Goal: Information Seeking & Learning: Learn about a topic

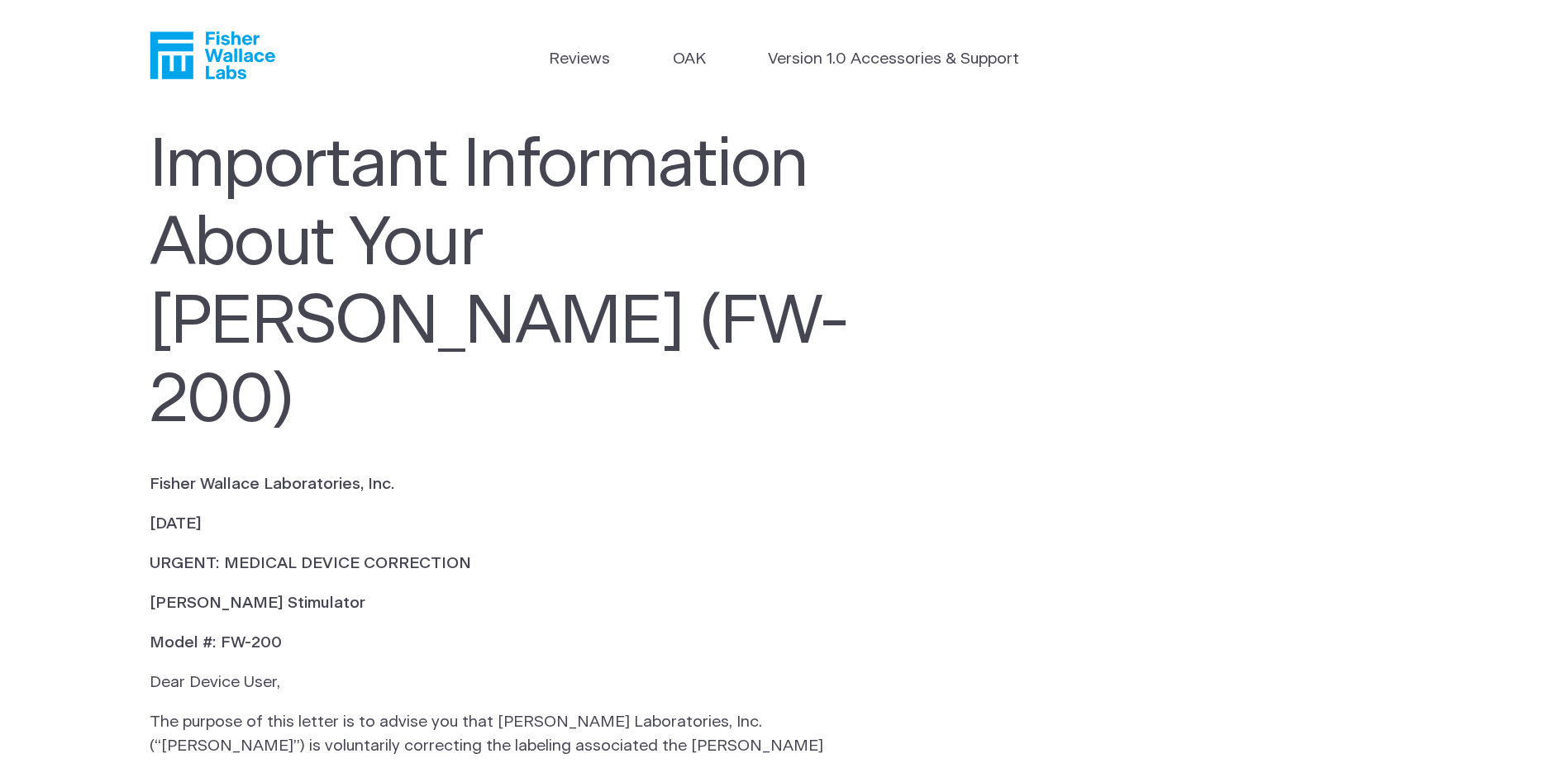
click at [668, 62] on ul "Reviews OAK Version 1.0 Accessories & Support" at bounding box center [784, 63] width 472 height 31
click at [692, 61] on link "OAK" at bounding box center [689, 60] width 33 height 24
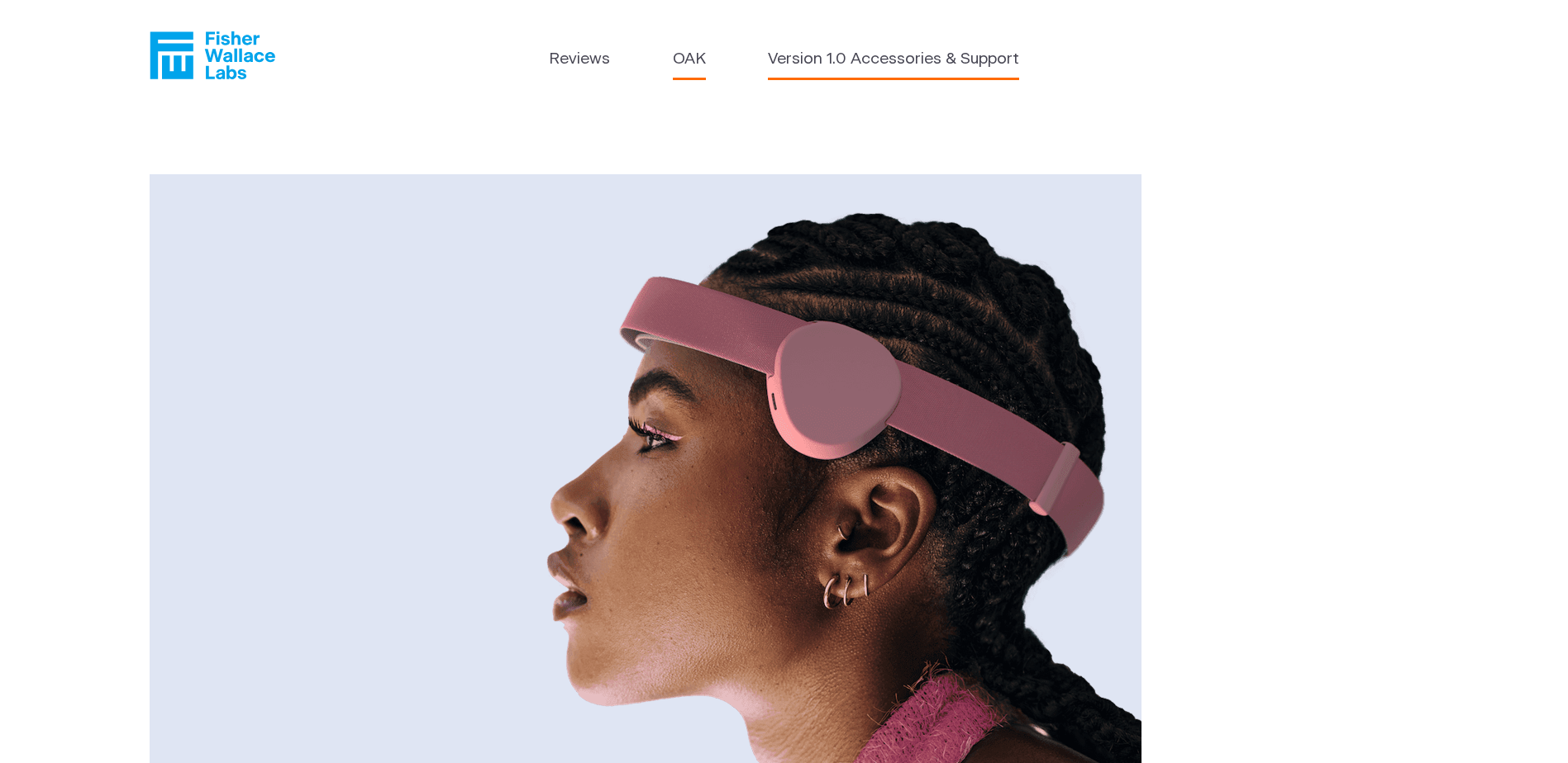
click at [862, 55] on link "Version 1.0 Accessories & Support" at bounding box center [894, 60] width 251 height 24
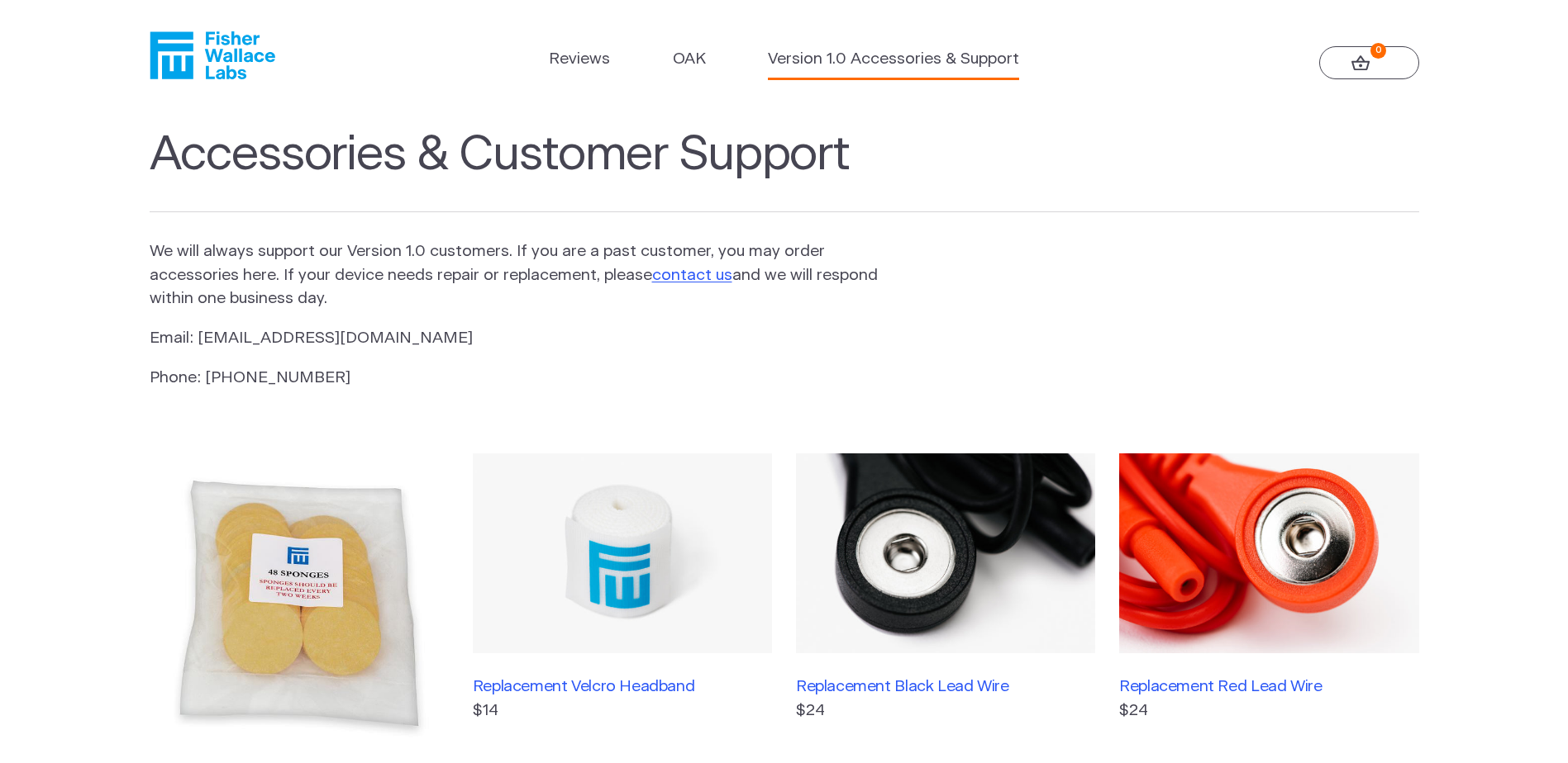
click at [584, 44] on header "Reviews OAK Version 1.0 Accessories & Support 0" at bounding box center [784, 56] width 1568 height 112
click at [588, 65] on link "Reviews" at bounding box center [579, 60] width 61 height 24
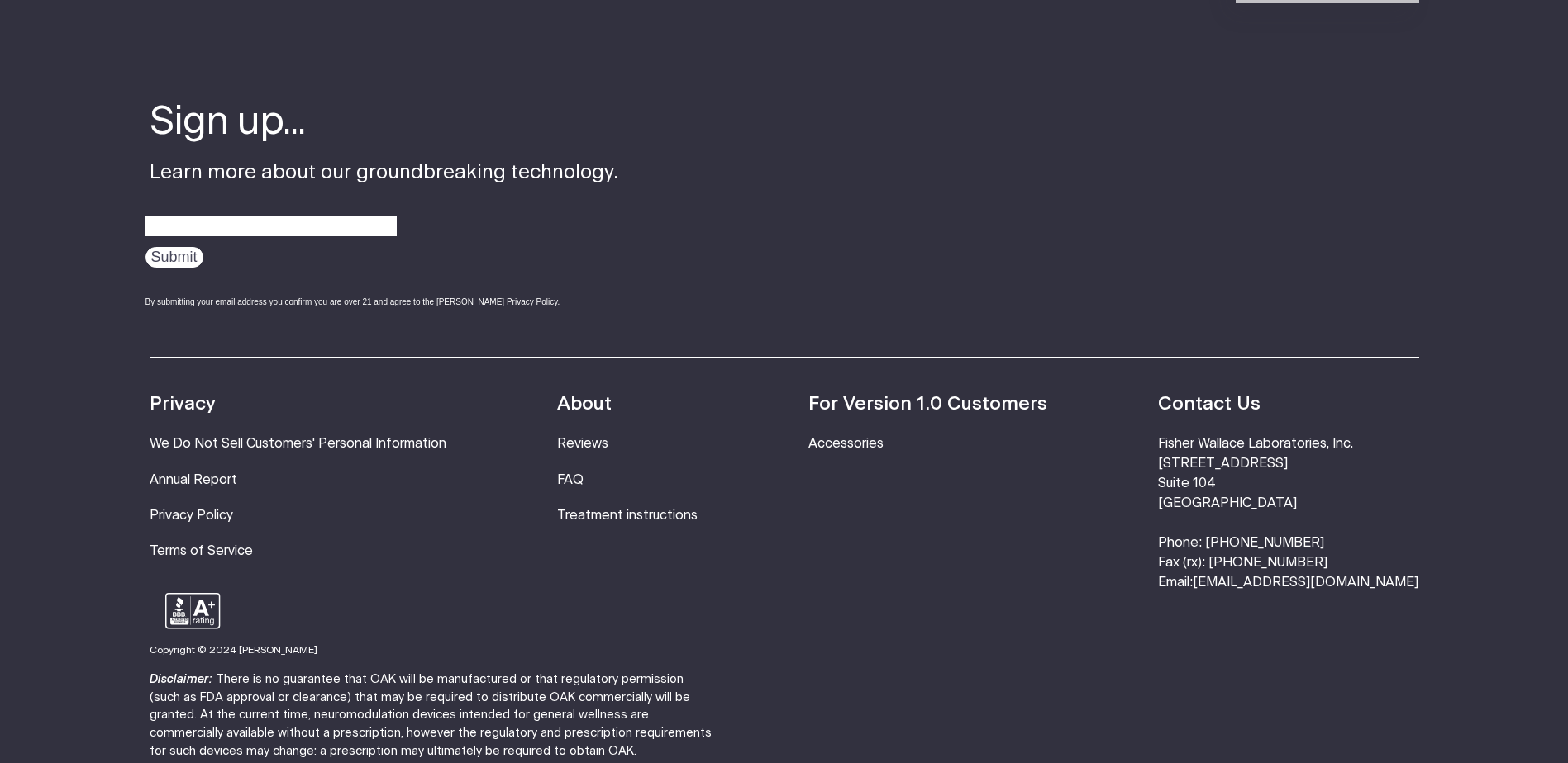
scroll to position [2297, 0]
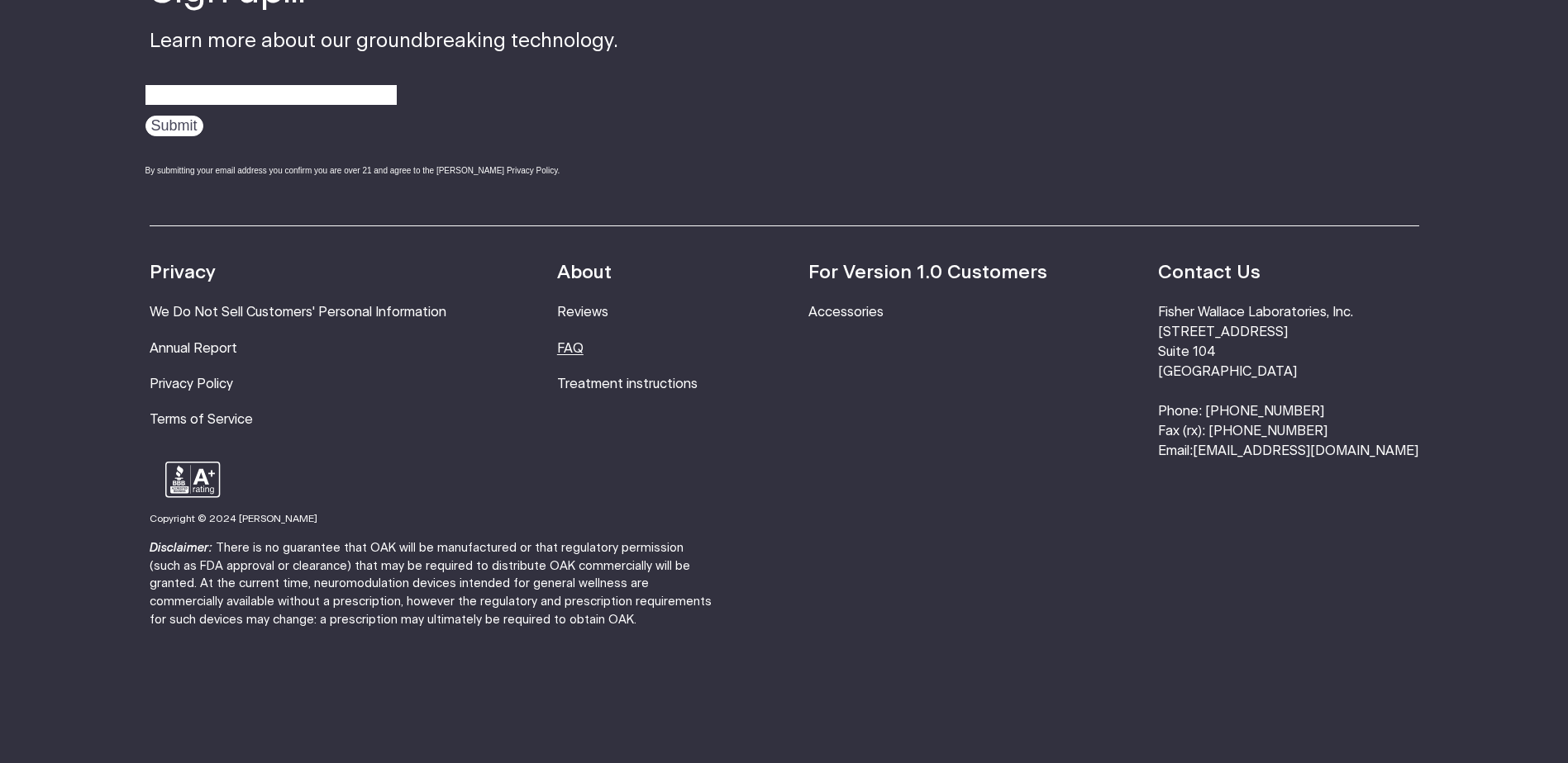
click at [584, 342] on link "FAQ" at bounding box center [570, 348] width 27 height 13
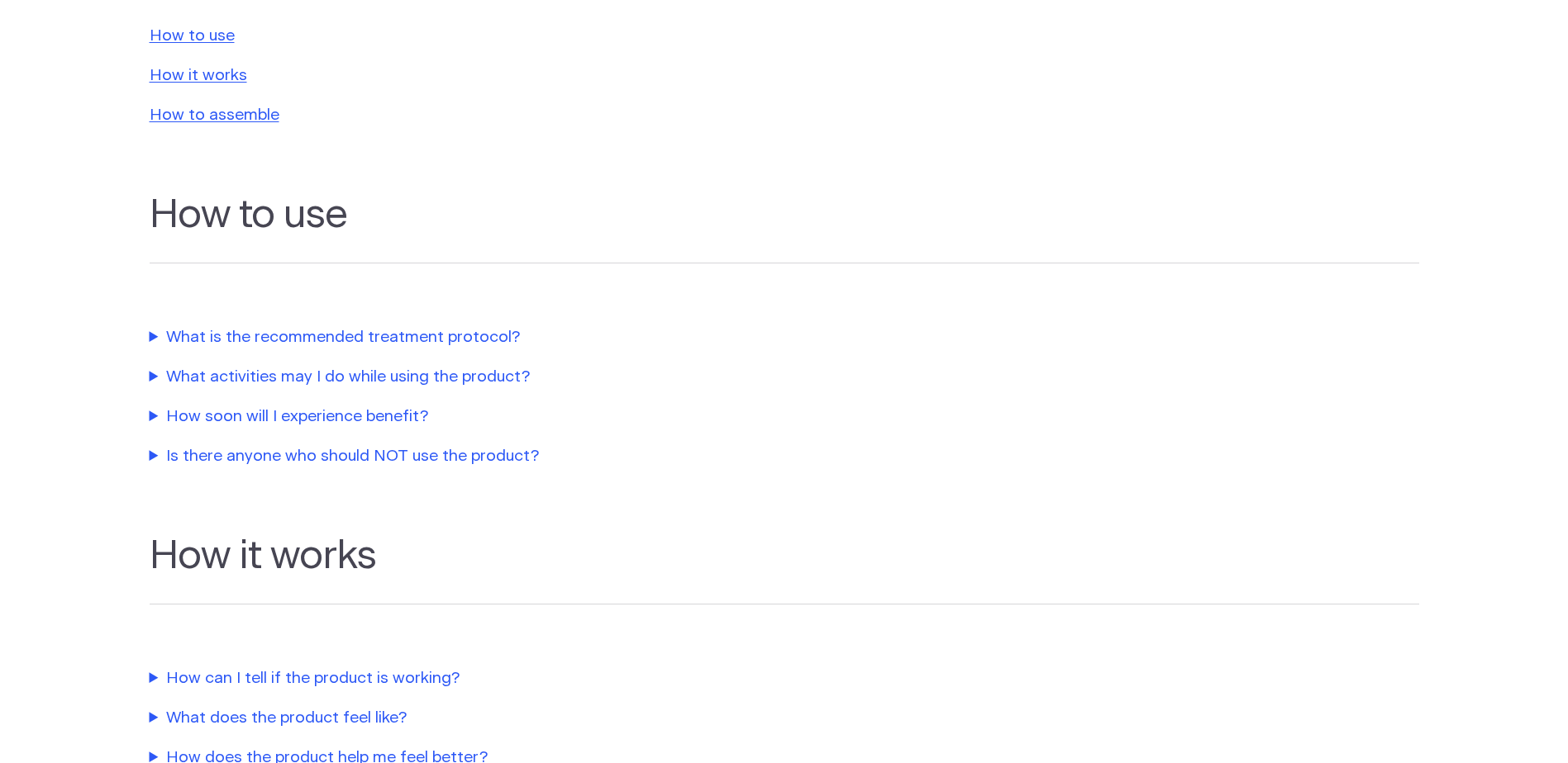
scroll to position [413, 0]
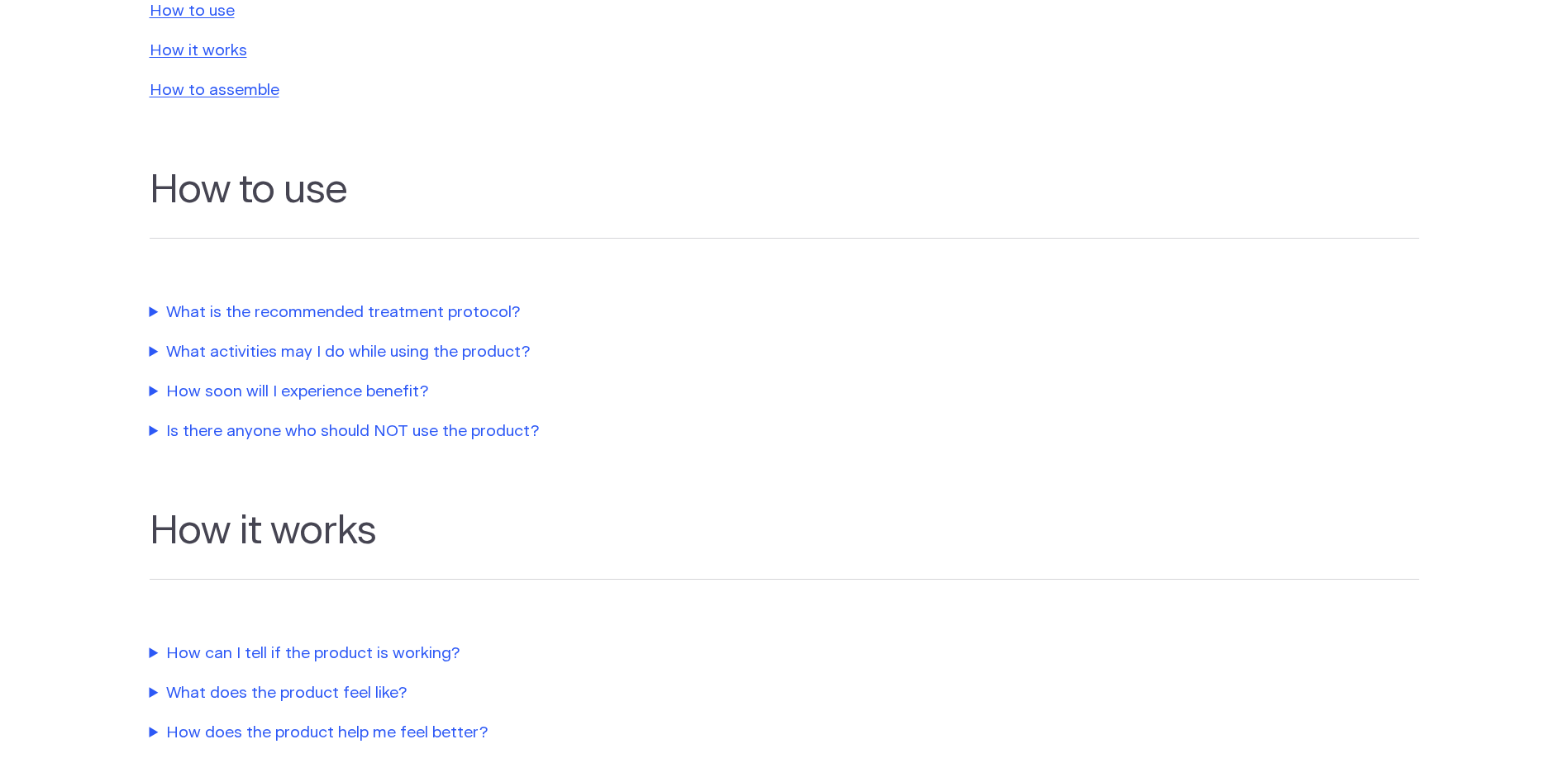
click at [171, 432] on summary "Is there anyone who should NOT use the product?" at bounding box center [526, 433] width 752 height 24
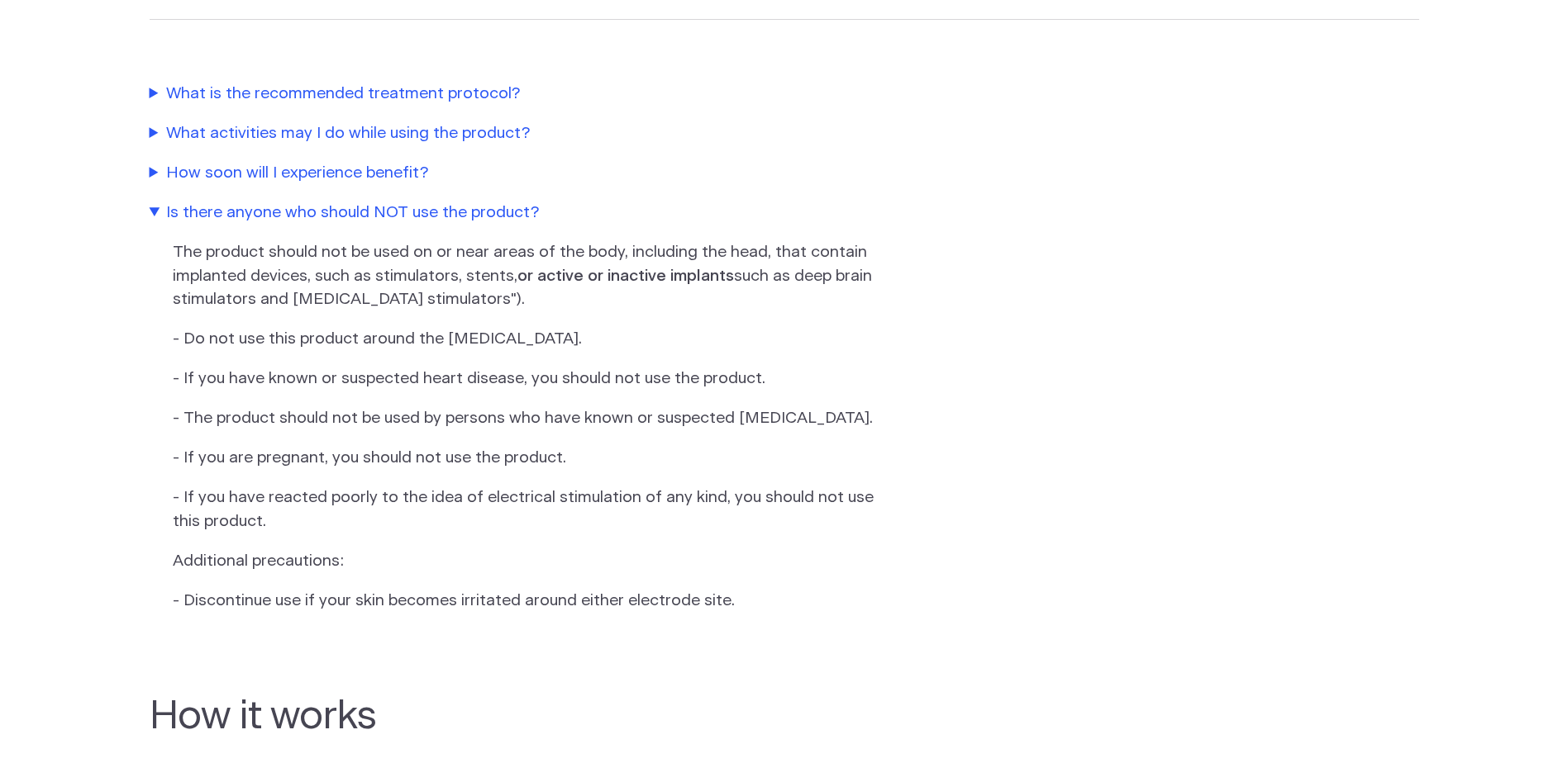
scroll to position [661, 0]
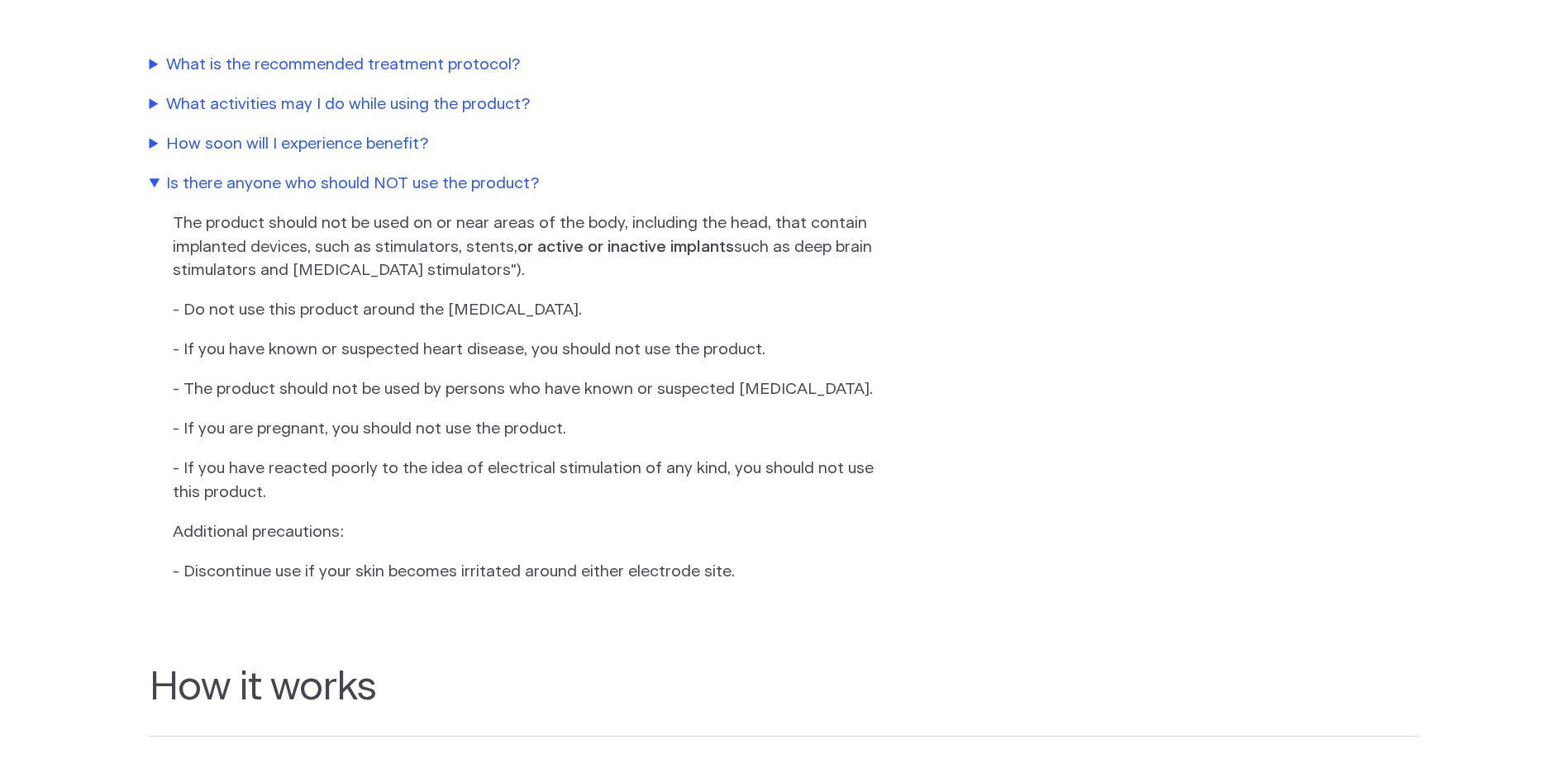
click at [195, 194] on summary "Is there anyone who should NOT use the product?" at bounding box center [526, 184] width 752 height 24
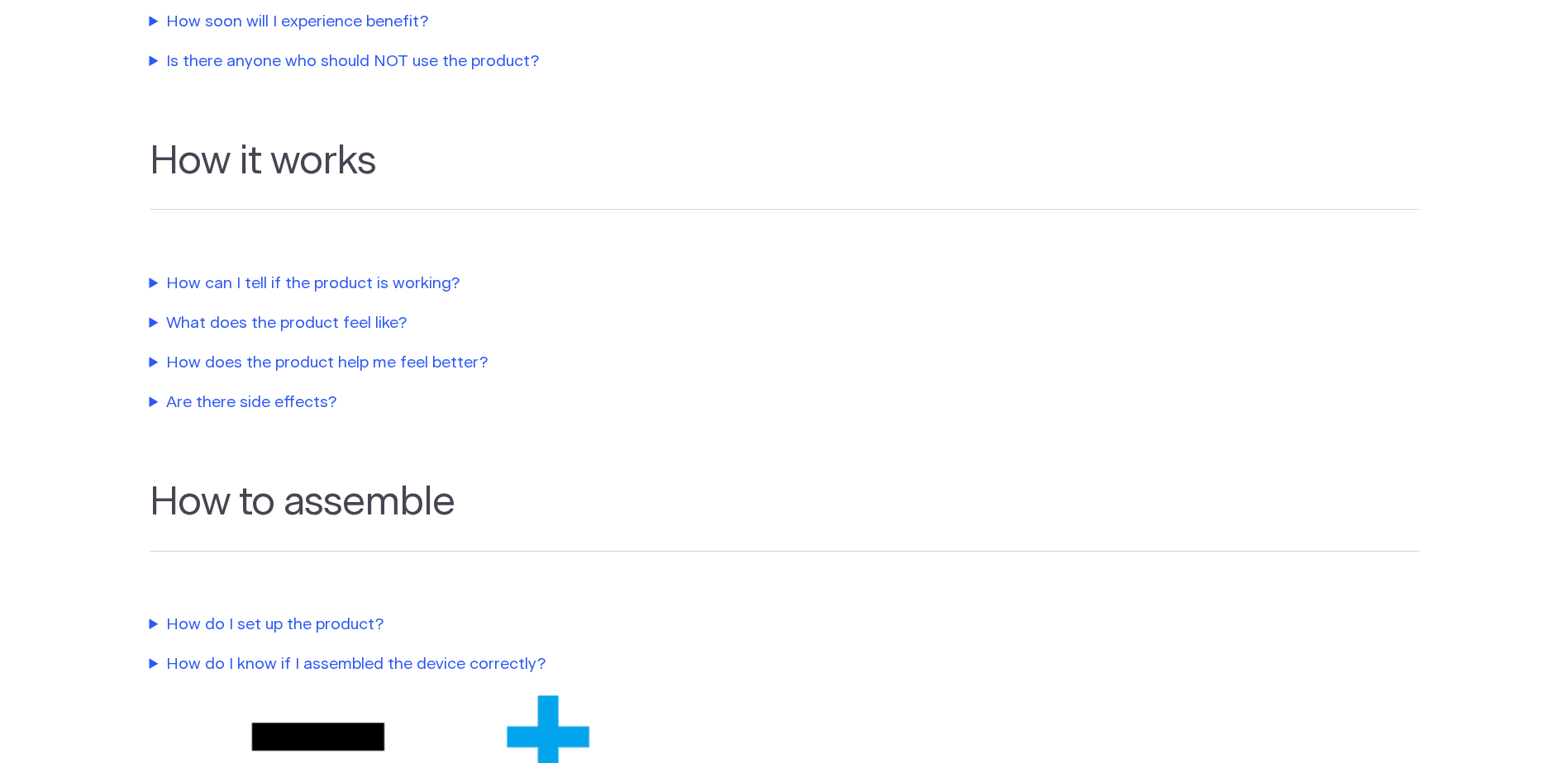
scroll to position [826, 0]
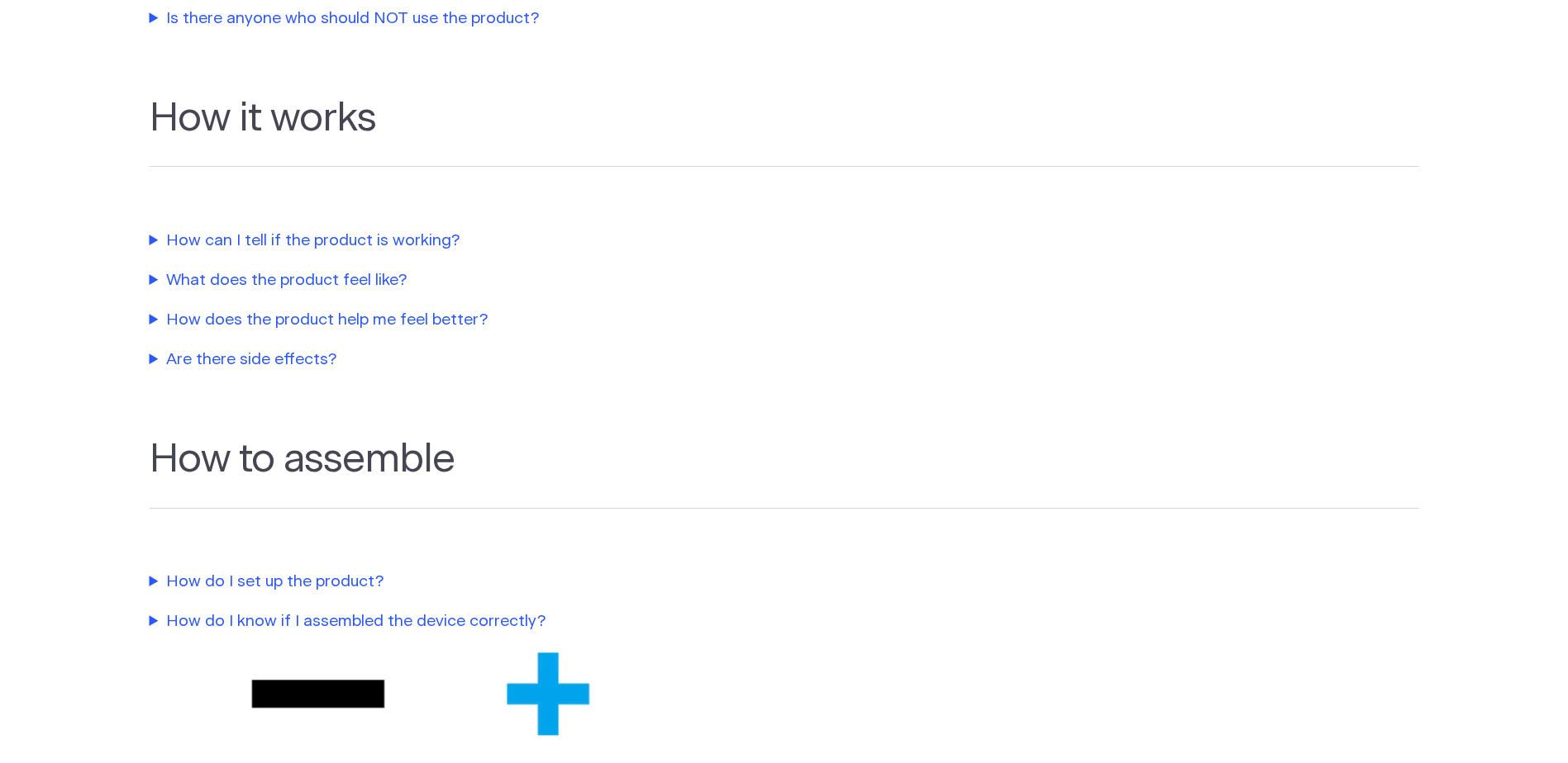
click at [190, 361] on summary "Are there side effects?" at bounding box center [526, 360] width 752 height 24
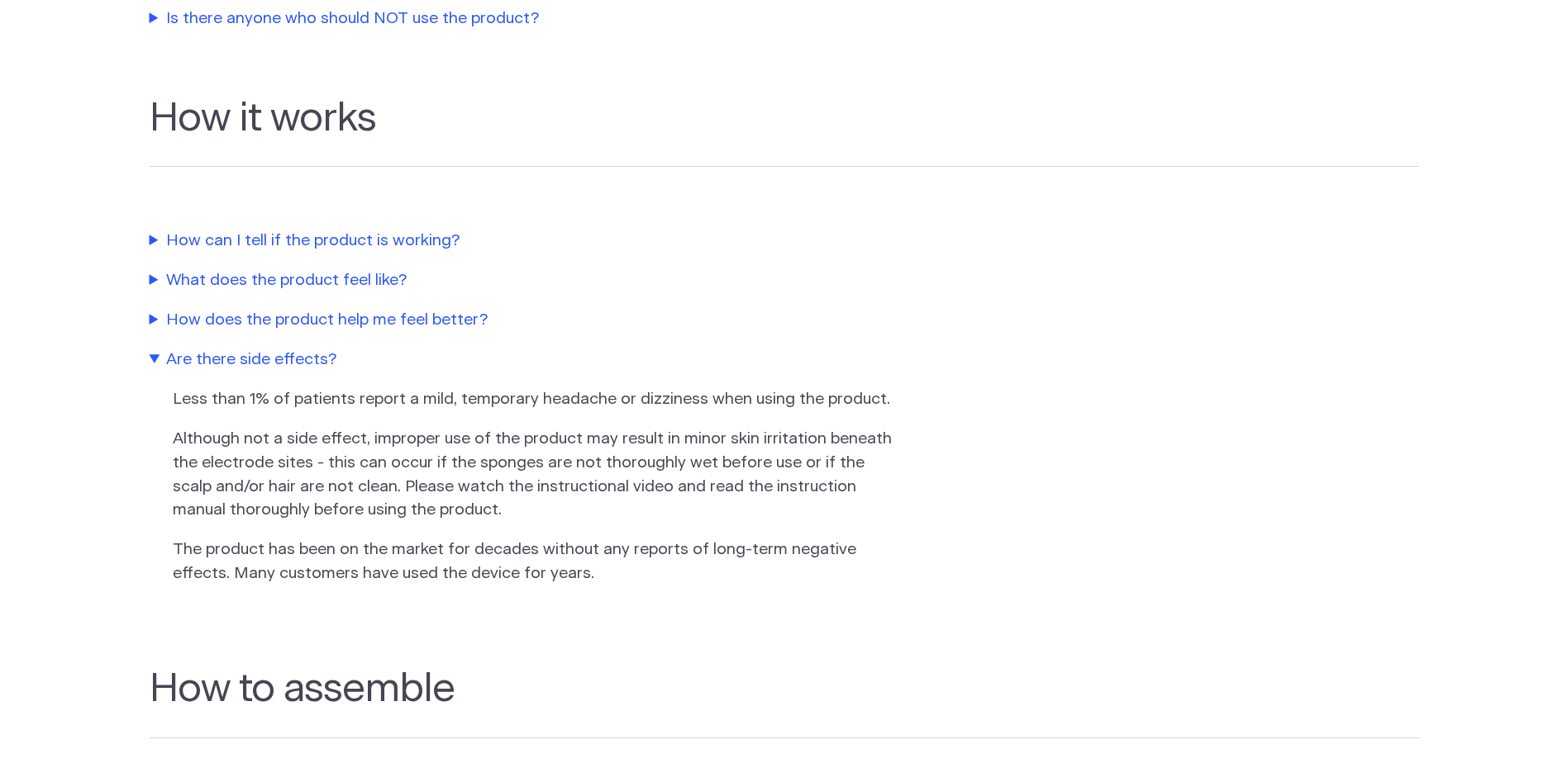
click at [190, 361] on summary "Are there side effects?" at bounding box center [526, 360] width 752 height 24
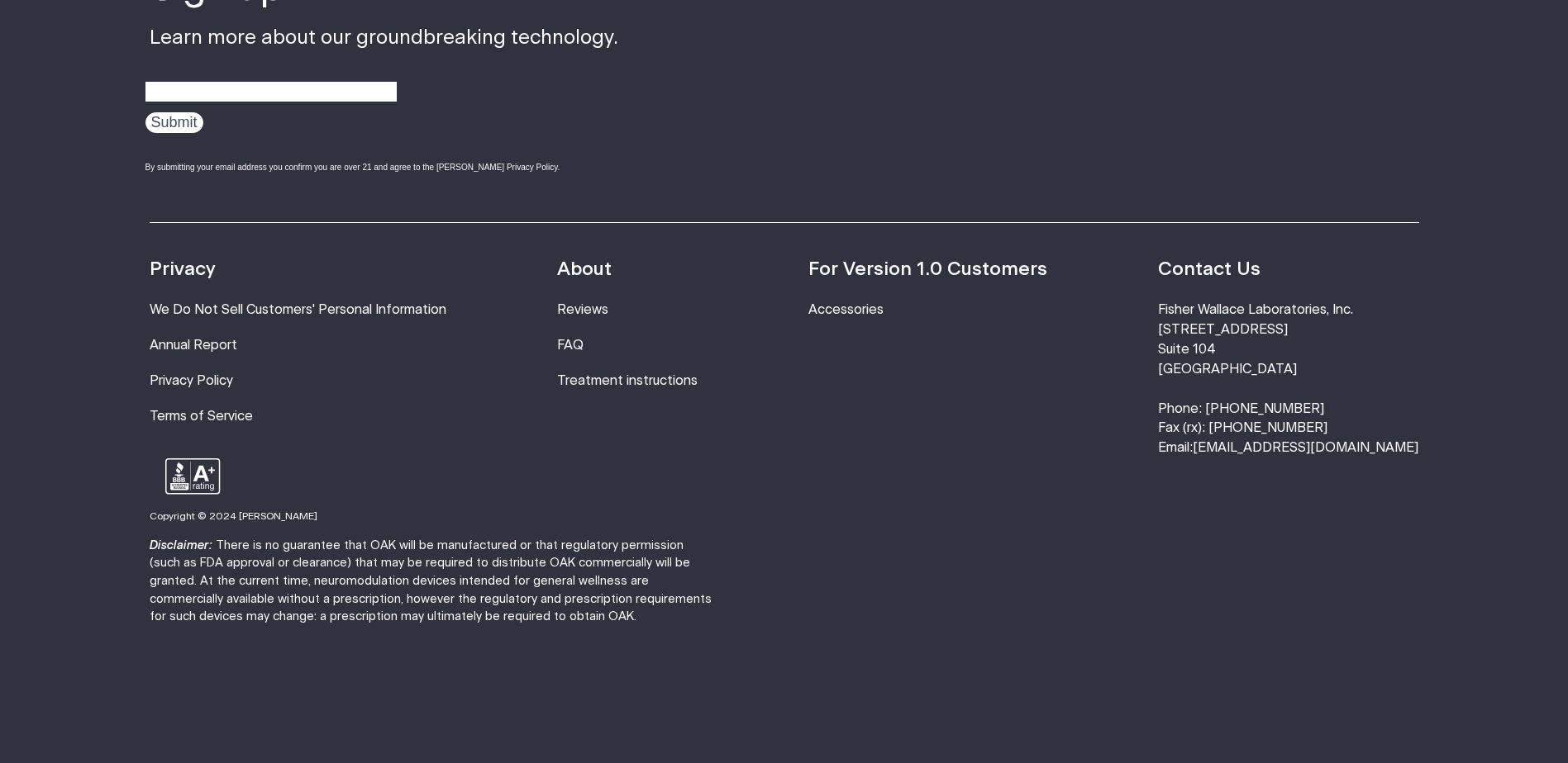
scroll to position [2455, 0]
click at [216, 338] on link "Annual Report" at bounding box center [193, 345] width 87 height 13
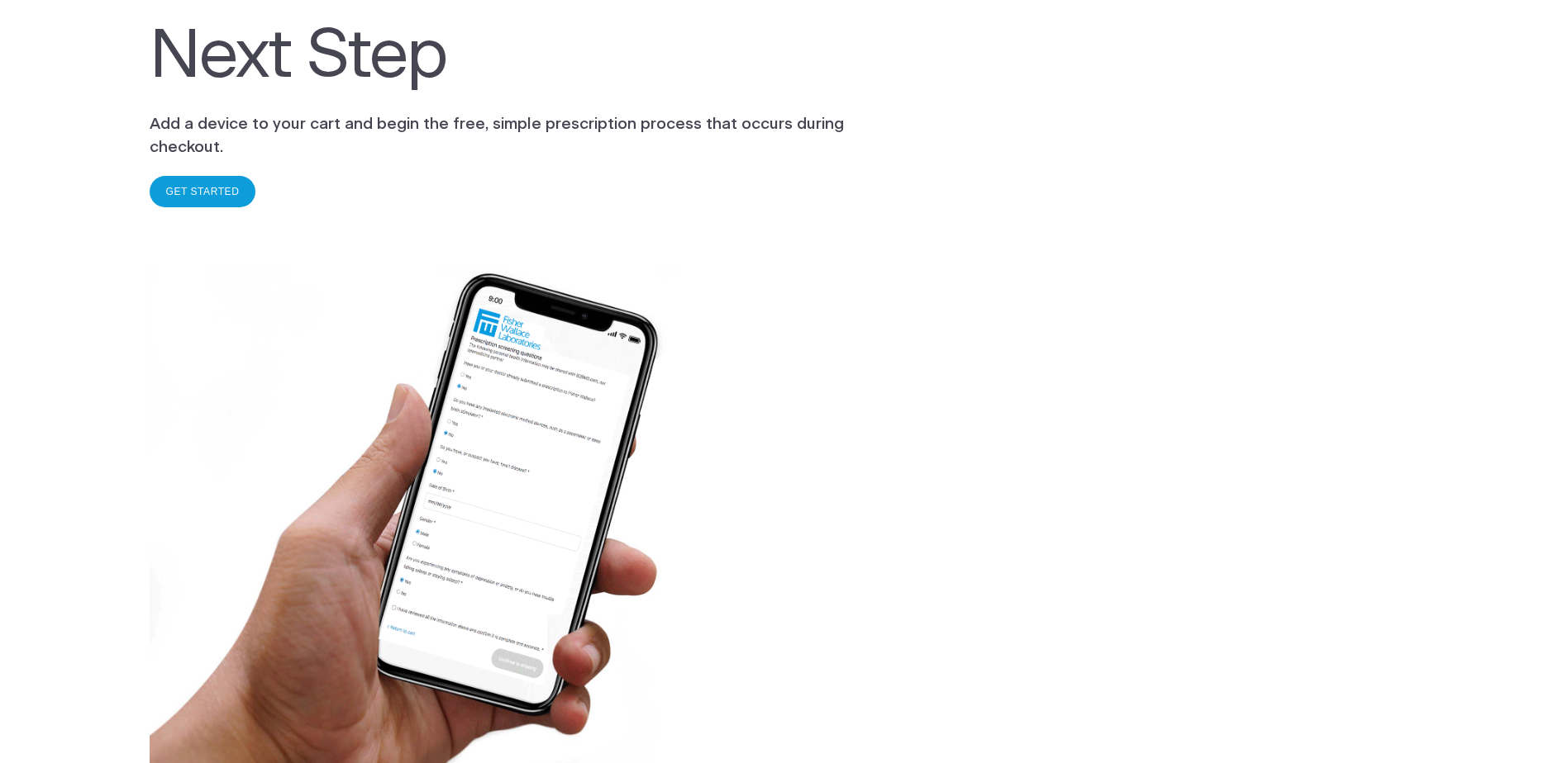
scroll to position [496, 0]
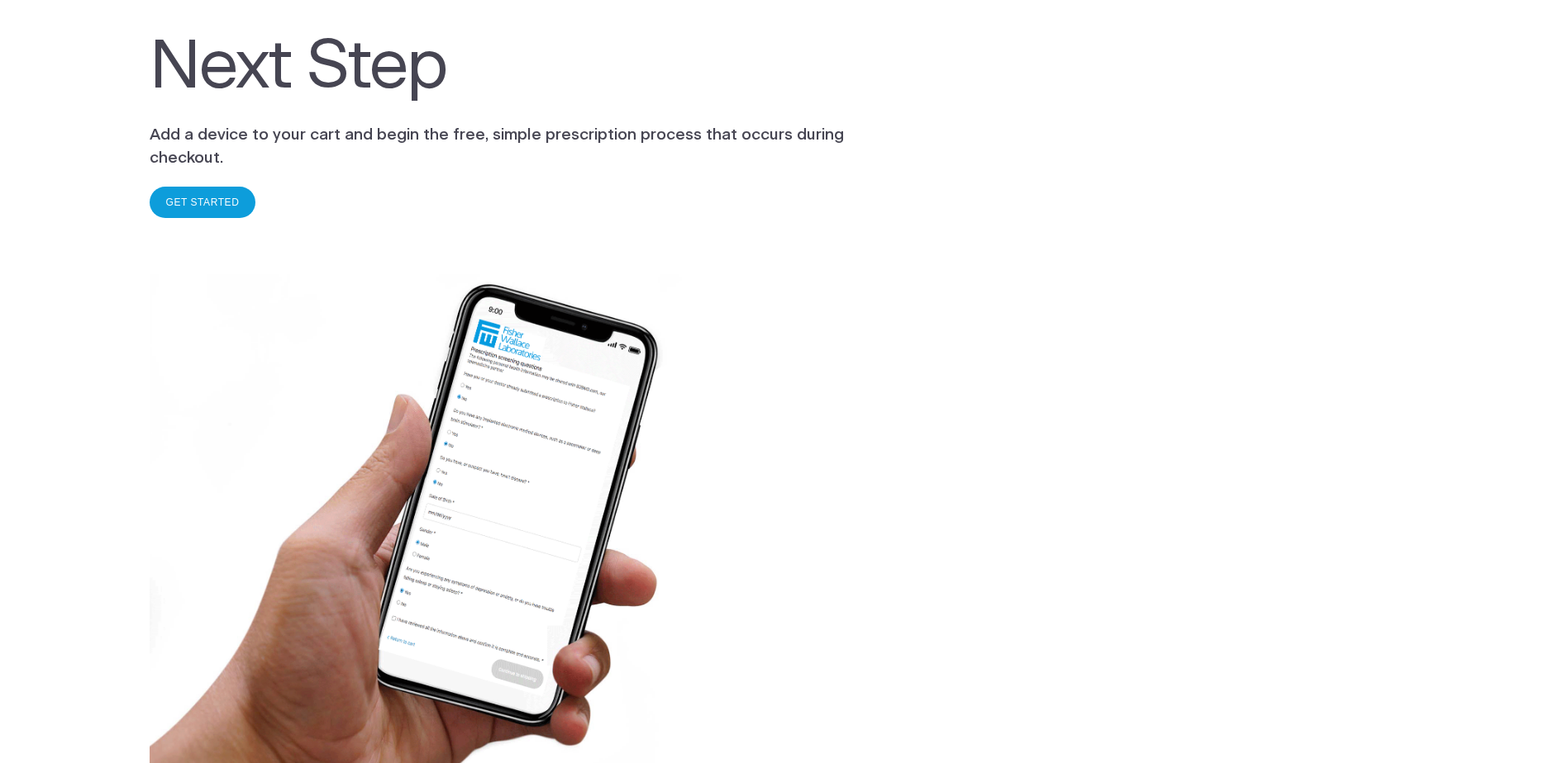
click at [218, 196] on link "GET STARTED" at bounding box center [203, 202] width 73 height 12
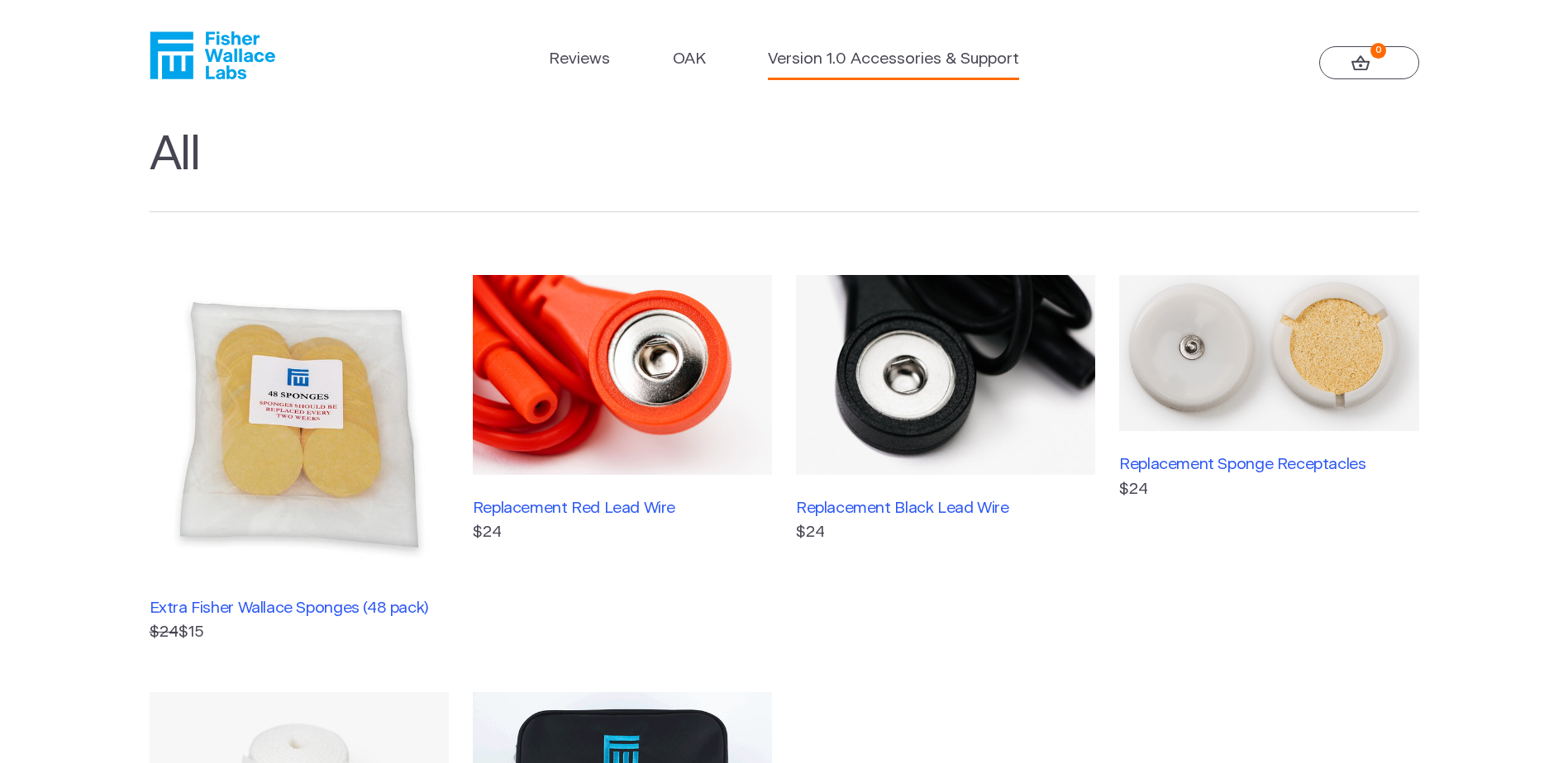
click at [914, 54] on link "Version 1.0 Accessories & Support" at bounding box center [894, 60] width 251 height 24
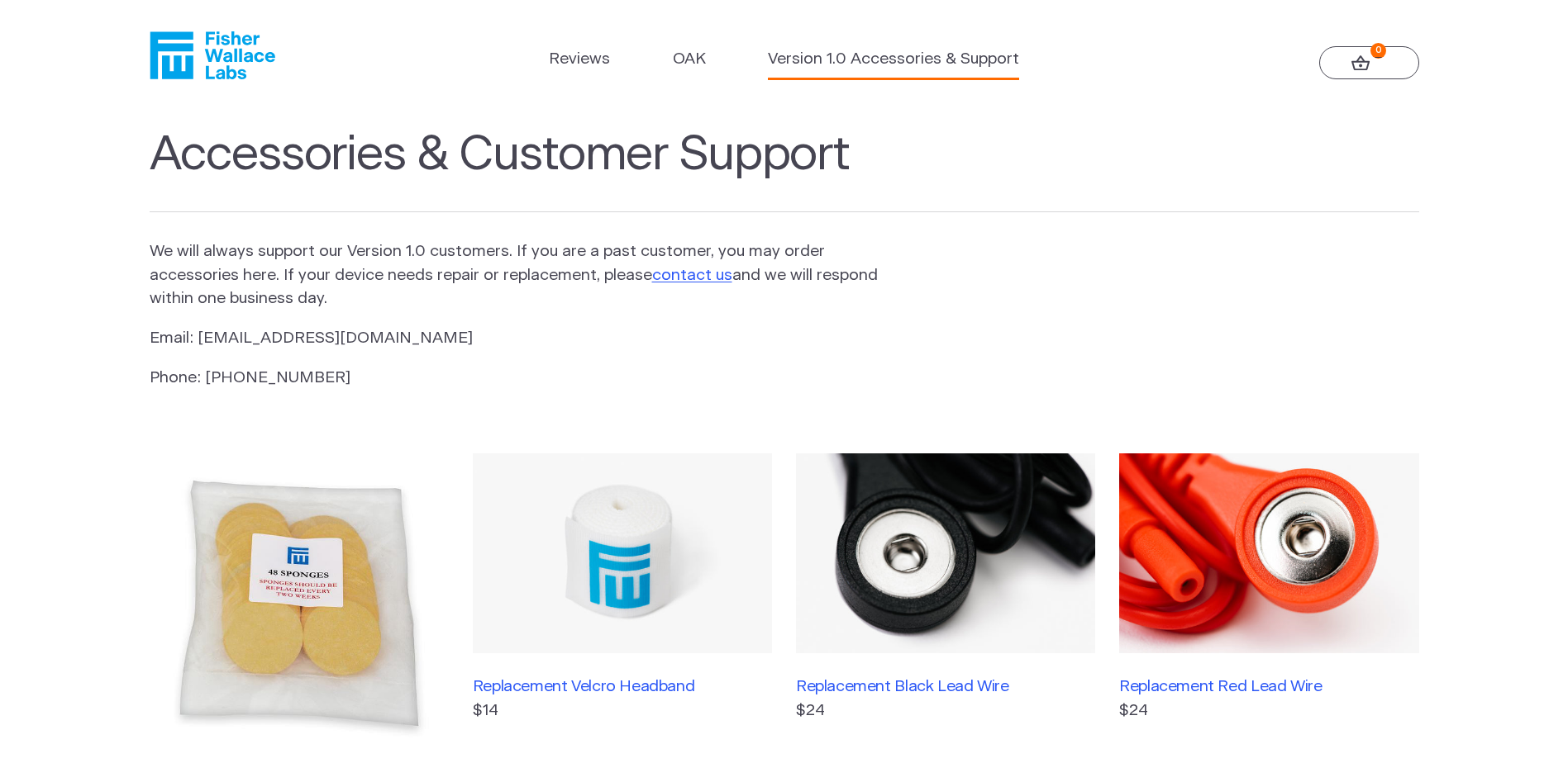
click at [1370, 74] on link "0" at bounding box center [1369, 62] width 100 height 33
